Goal: Transaction & Acquisition: Register for event/course

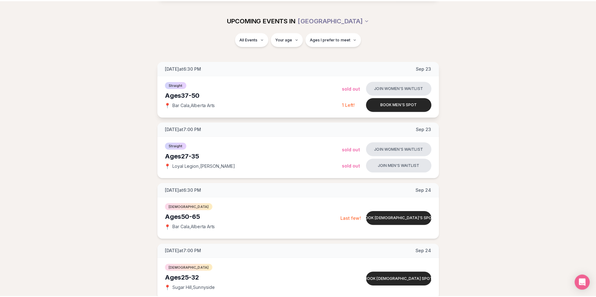
scroll to position [31, 0]
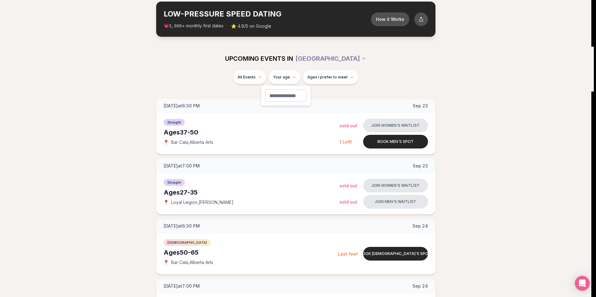
type input "**"
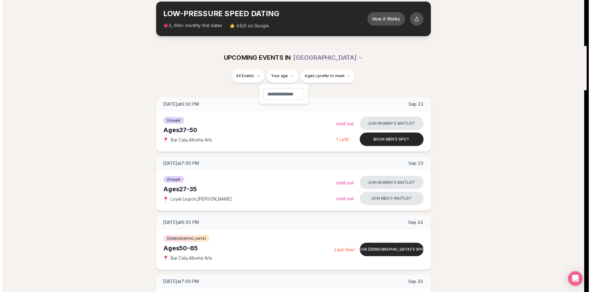
scroll to position [17, 0]
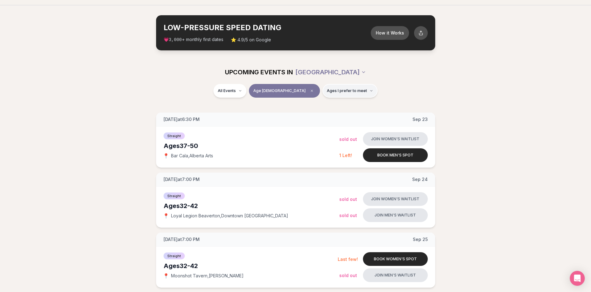
click at [327, 88] on span "Ages I prefer to meet" at bounding box center [347, 90] width 40 height 5
click at [328, 106] on span "Younger than me" at bounding box center [329, 106] width 35 height 6
click at [308, 106] on button "Younger than me" at bounding box center [305, 106] width 5 height 5
click at [338, 116] on span "Around my age" at bounding box center [327, 115] width 31 height 6
click at [308, 116] on button "Around my age" at bounding box center [305, 114] width 5 height 5
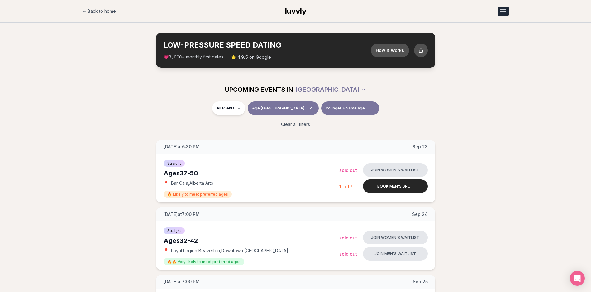
click at [504, 14] on button "Open menu" at bounding box center [502, 11] width 11 height 9
click at [544, 69] on section "LOW-PRESSURE SPEED DATING How it Works 💗 3,000 + monthly first dates ⭐ 4.9/5 on…" at bounding box center [295, 50] width 591 height 55
click at [502, 12] on button "Open menu" at bounding box center [502, 11] width 11 height 9
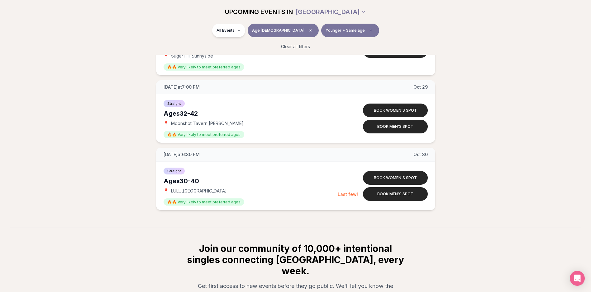
scroll to position [2355, 0]
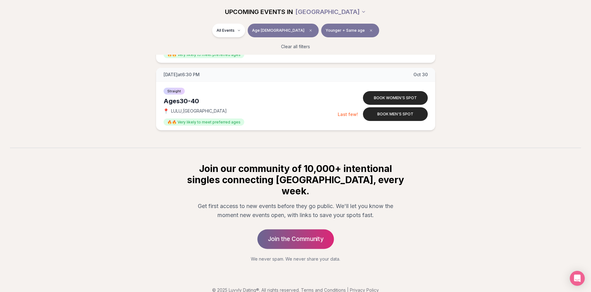
click at [293, 232] on link "Join the Community" at bounding box center [295, 240] width 77 height 20
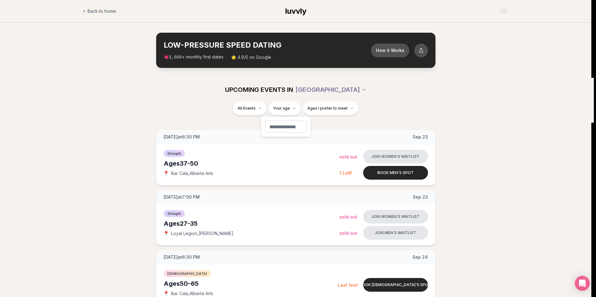
type input "**"
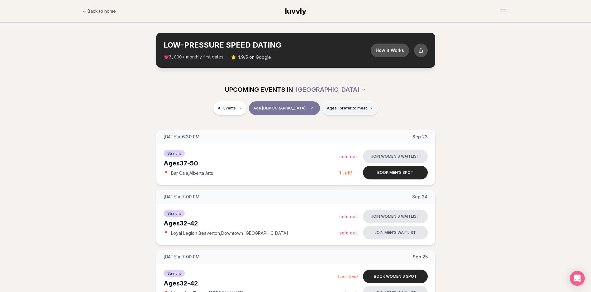
click at [327, 107] on span "Ages I prefer to meet" at bounding box center [347, 108] width 40 height 5
click at [325, 123] on span "Younger than me" at bounding box center [329, 124] width 35 height 6
click at [308, 123] on button "Younger than me" at bounding box center [305, 123] width 5 height 5
click at [322, 130] on span "Around my age" at bounding box center [327, 132] width 31 height 6
click at [308, 130] on button "Around my age" at bounding box center [305, 132] width 5 height 5
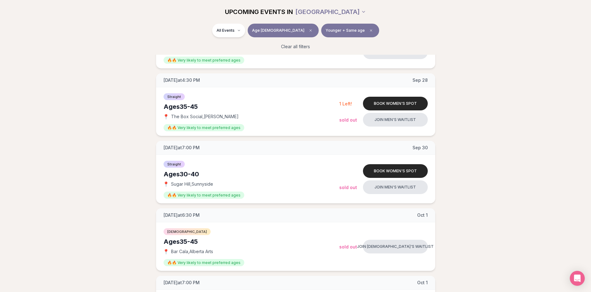
scroll to position [280, 0]
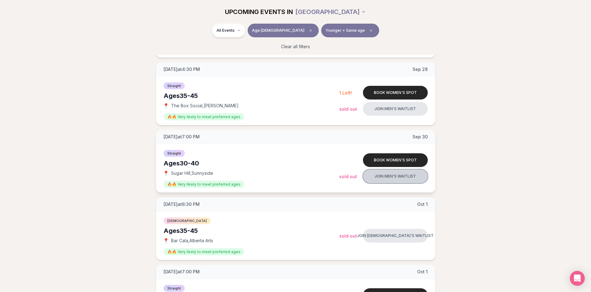
click at [399, 178] on button "Join men's waitlist" at bounding box center [395, 177] width 65 height 14
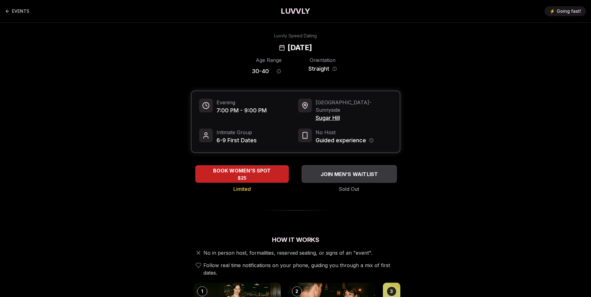
click at [364, 171] on div "JOIN MEN'S WAITLIST" at bounding box center [349, 174] width 95 height 10
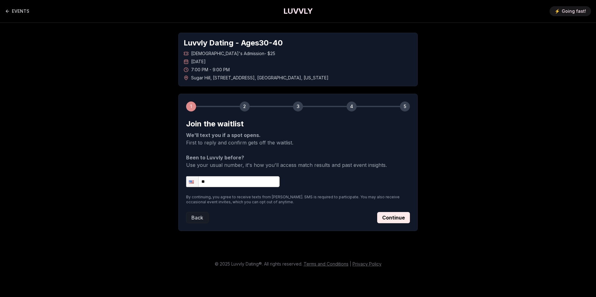
click at [221, 184] on input "**" at bounding box center [232, 181] width 93 height 11
type input "**********"
click at [384, 220] on button "Continue" at bounding box center [393, 217] width 33 height 11
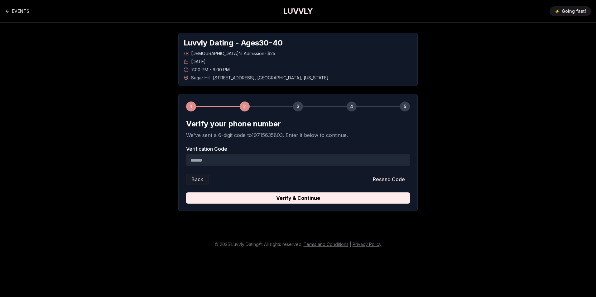
click at [236, 159] on input "Verification Code" at bounding box center [298, 160] width 224 height 12
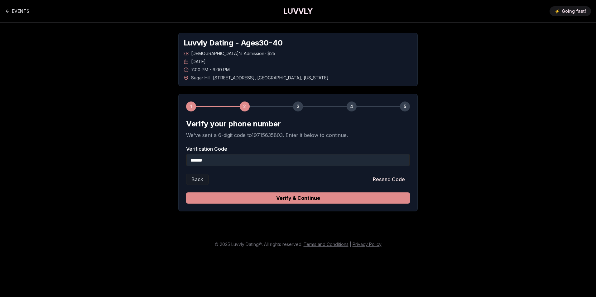
type input "******"
click at [288, 194] on button "Verify & Continue" at bounding box center [298, 197] width 224 height 11
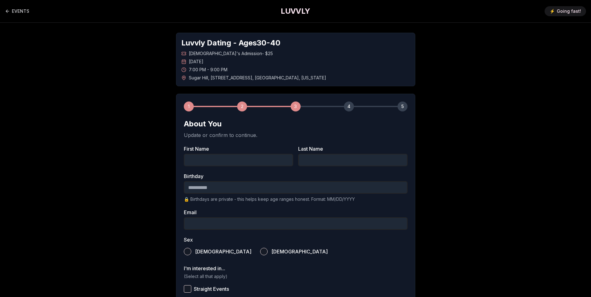
drag, startPoint x: 220, startPoint y: 163, endPoint x: 224, endPoint y: 162, distance: 3.9
click at [220, 163] on input "First Name" at bounding box center [238, 160] width 109 height 12
type input "****"
type input "*******"
type input "**********"
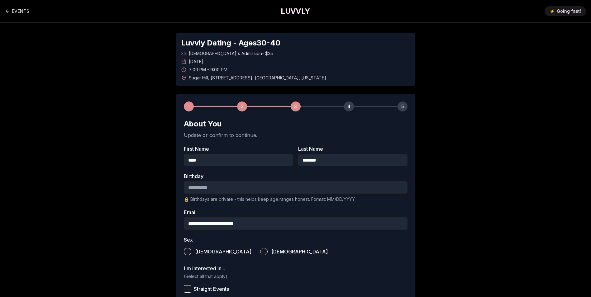
click at [293, 190] on input "Birthday" at bounding box center [296, 187] width 224 height 12
type input "**********"
click at [195, 254] on label "[DEMOGRAPHIC_DATA]" at bounding box center [218, 252] width 68 height 14
click at [191, 254] on button "[DEMOGRAPHIC_DATA]" at bounding box center [187, 251] width 7 height 7
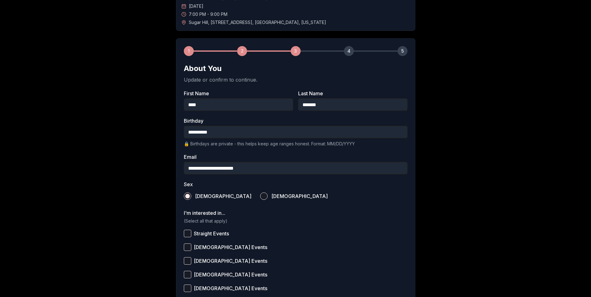
scroll to position [156, 0]
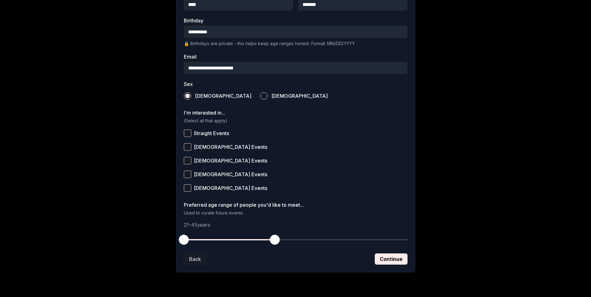
click at [213, 130] on label "Straight Events" at bounding box center [296, 133] width 224 height 14
click at [191, 130] on button "Straight Events" at bounding box center [187, 133] width 7 height 7
drag, startPoint x: 274, startPoint y: 242, endPoint x: 259, endPoint y: 243, distance: 15.3
click at [259, 243] on span "button" at bounding box center [259, 240] width 10 height 10
drag, startPoint x: 186, startPoint y: 240, endPoint x: 219, endPoint y: 243, distance: 33.5
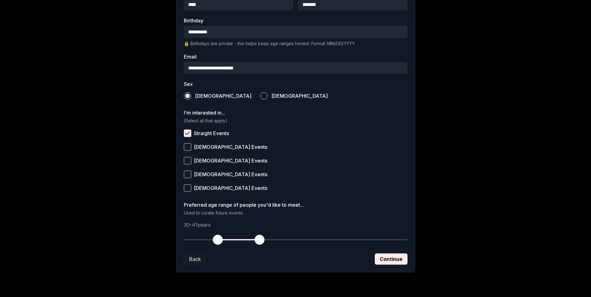
click at [219, 243] on span "button" at bounding box center [218, 240] width 10 height 10
click at [400, 261] on button "Continue" at bounding box center [391, 259] width 33 height 11
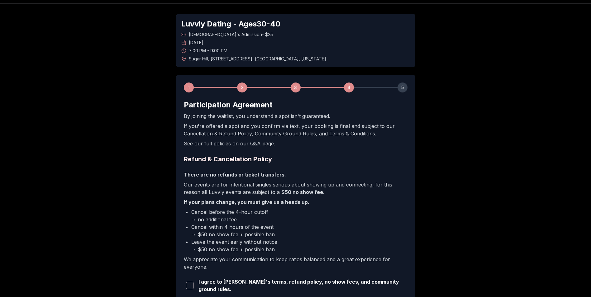
scroll to position [81, 0]
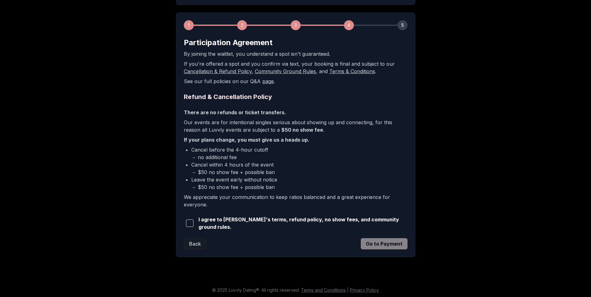
click at [238, 227] on div "I agree to [PERSON_NAME]'s terms, refund policy, no show fees, and community gr…" at bounding box center [296, 223] width 224 height 15
click at [194, 220] on button "button" at bounding box center [190, 223] width 12 height 14
click at [401, 242] on button "Go to Payment" at bounding box center [384, 243] width 47 height 11
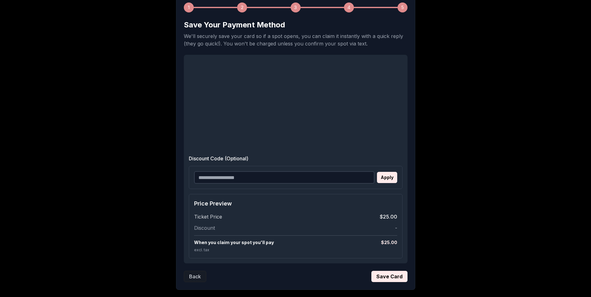
scroll to position [40, 0]
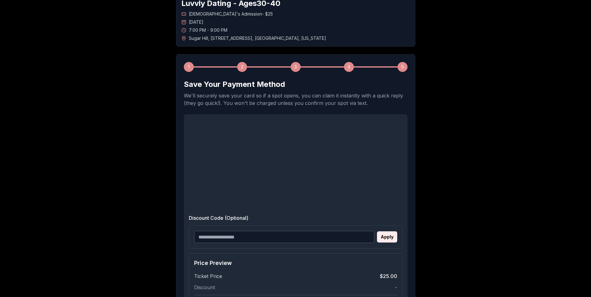
click at [483, 200] on div "Luvvly Dating - Ages [DEMOGRAPHIC_DATA] [DEMOGRAPHIC_DATA]'s Admission - $25 [D…" at bounding box center [296, 171] width 436 height 376
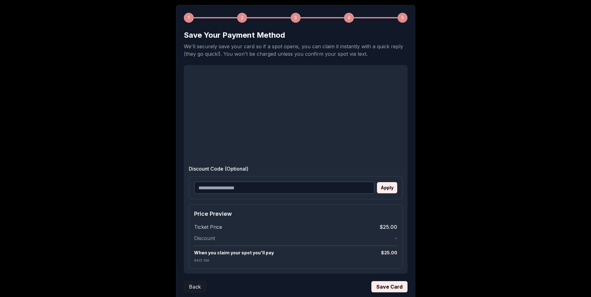
scroll to position [133, 0]
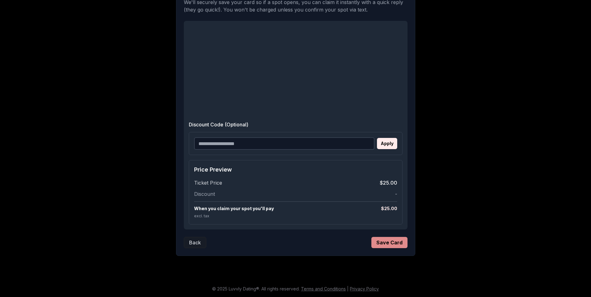
click at [392, 241] on button "Save Card" at bounding box center [389, 242] width 36 height 11
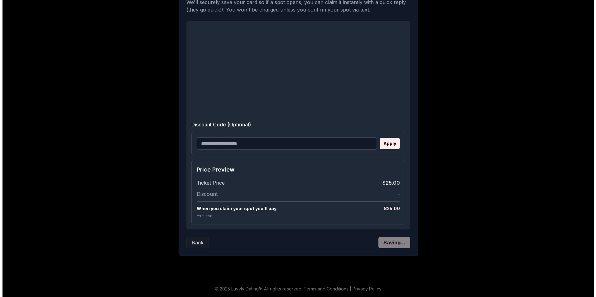
scroll to position [0, 0]
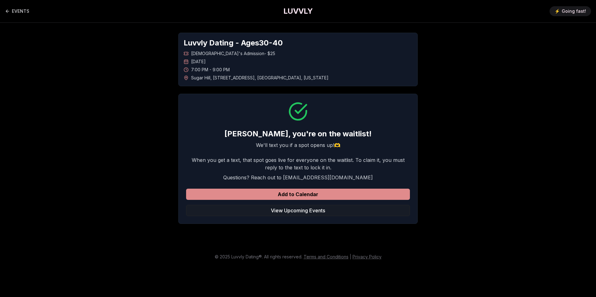
click at [302, 195] on button "Add to Calendar" at bounding box center [298, 194] width 224 height 11
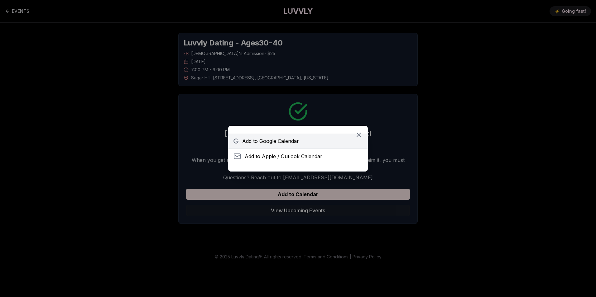
click at [266, 141] on span "Add to Google Calendar" at bounding box center [270, 140] width 57 height 7
